Goal: Task Accomplishment & Management: Manage account settings

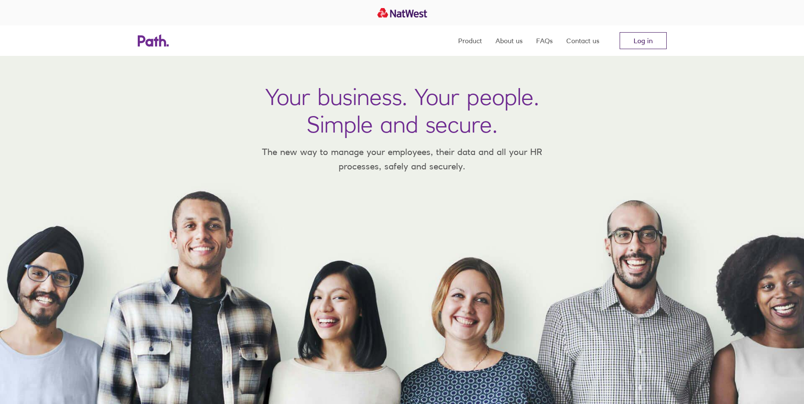
click at [646, 39] on link "Log in" at bounding box center [642, 40] width 47 height 17
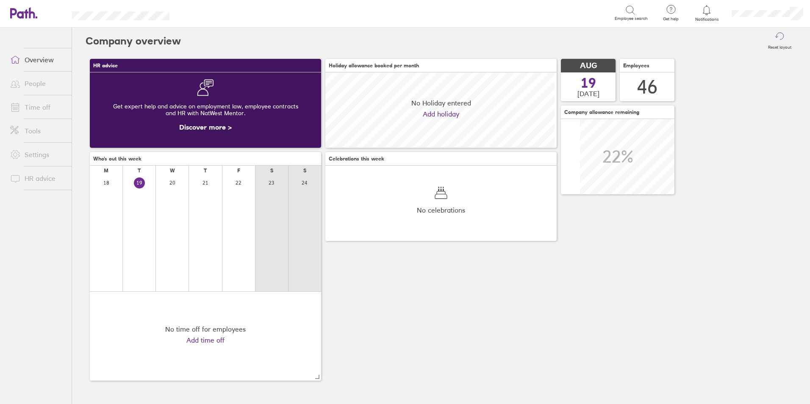
scroll to position [75, 231]
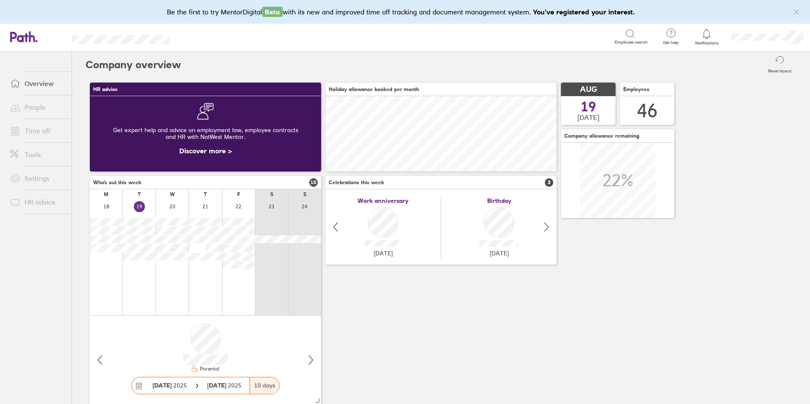
click at [41, 131] on link "Time off" at bounding box center [37, 130] width 68 height 17
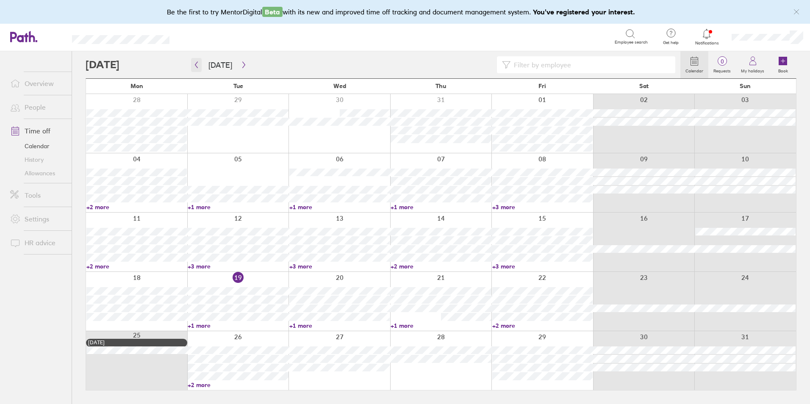
click at [198, 64] on icon "button" at bounding box center [196, 64] width 6 height 7
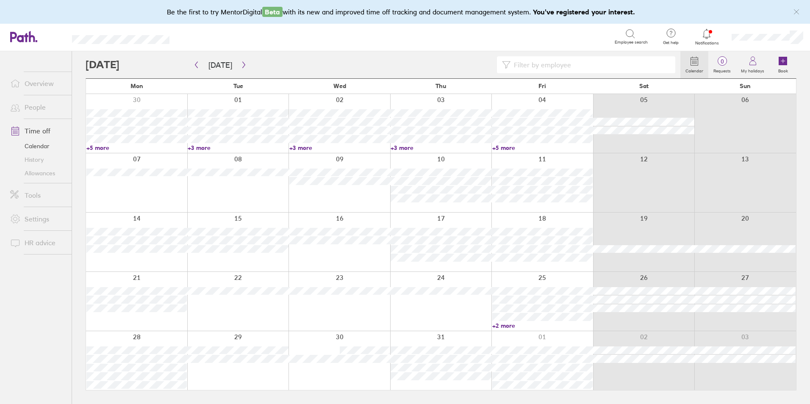
click at [500, 325] on link "+2 more" at bounding box center [542, 326] width 100 height 8
click at [385, 300] on div at bounding box center [340, 301] width 102 height 59
click at [241, 62] on icon "button" at bounding box center [244, 64] width 6 height 7
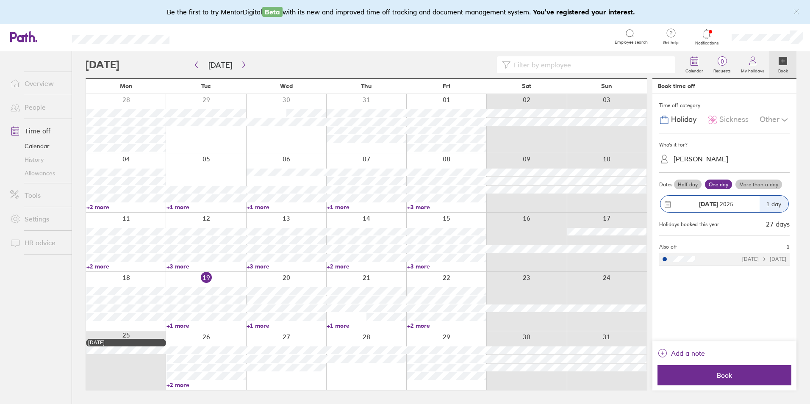
click at [422, 266] on link "+3 more" at bounding box center [446, 267] width 79 height 8
click at [422, 206] on link "+3 more" at bounding box center [446, 207] width 79 height 8
click at [419, 206] on link "+3 more" at bounding box center [446, 207] width 79 height 8
